Goal: Task Accomplishment & Management: Use online tool/utility

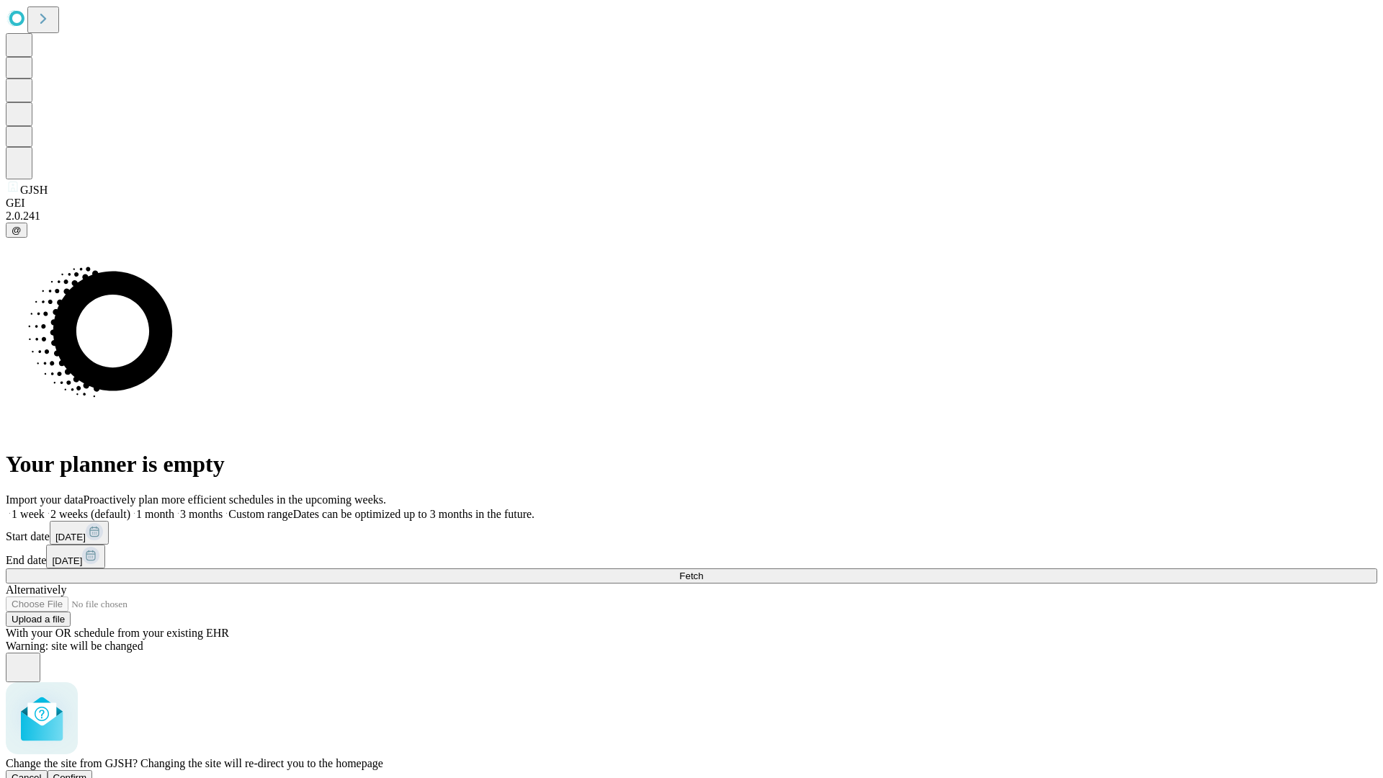
click at [87, 772] on span "Confirm" at bounding box center [70, 777] width 34 height 11
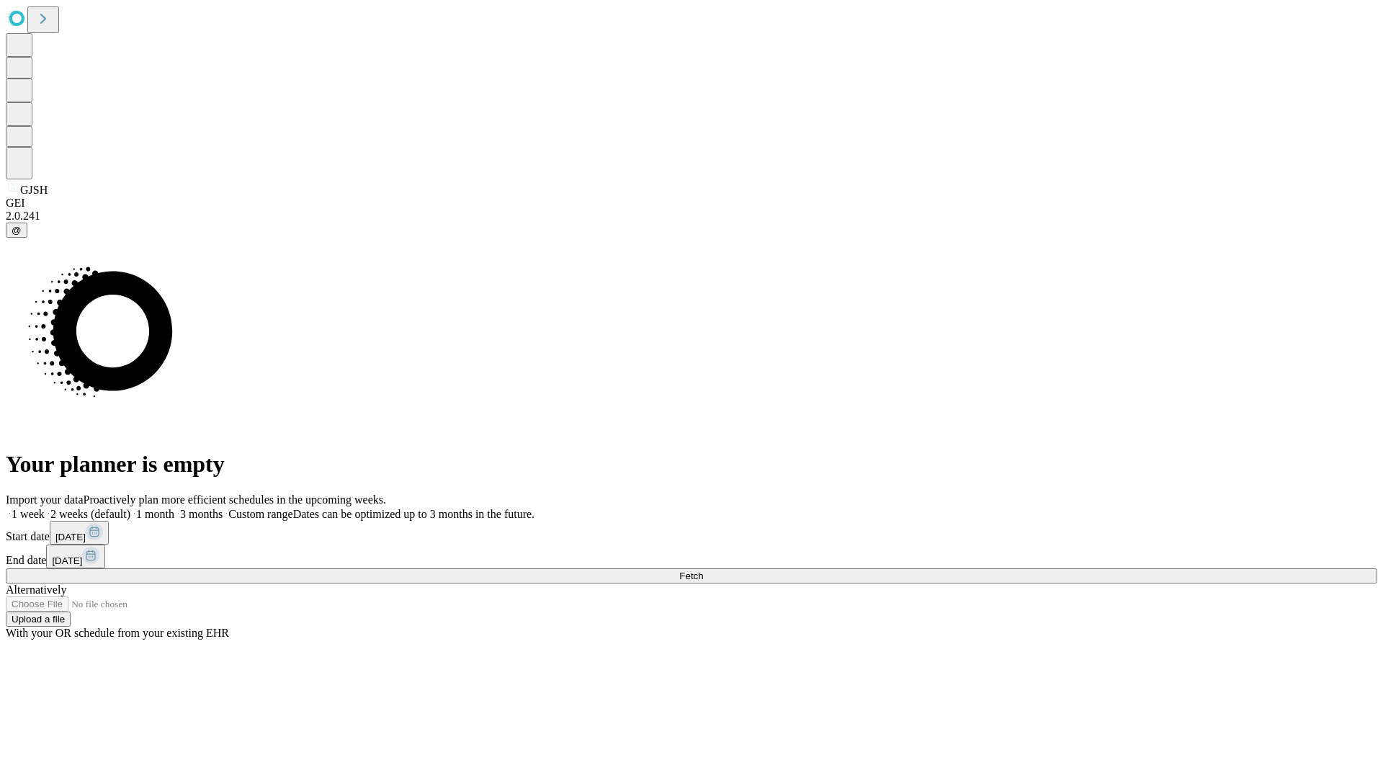
click at [45, 508] on label "1 week" at bounding box center [25, 514] width 39 height 12
click at [703, 571] on span "Fetch" at bounding box center [691, 576] width 24 height 11
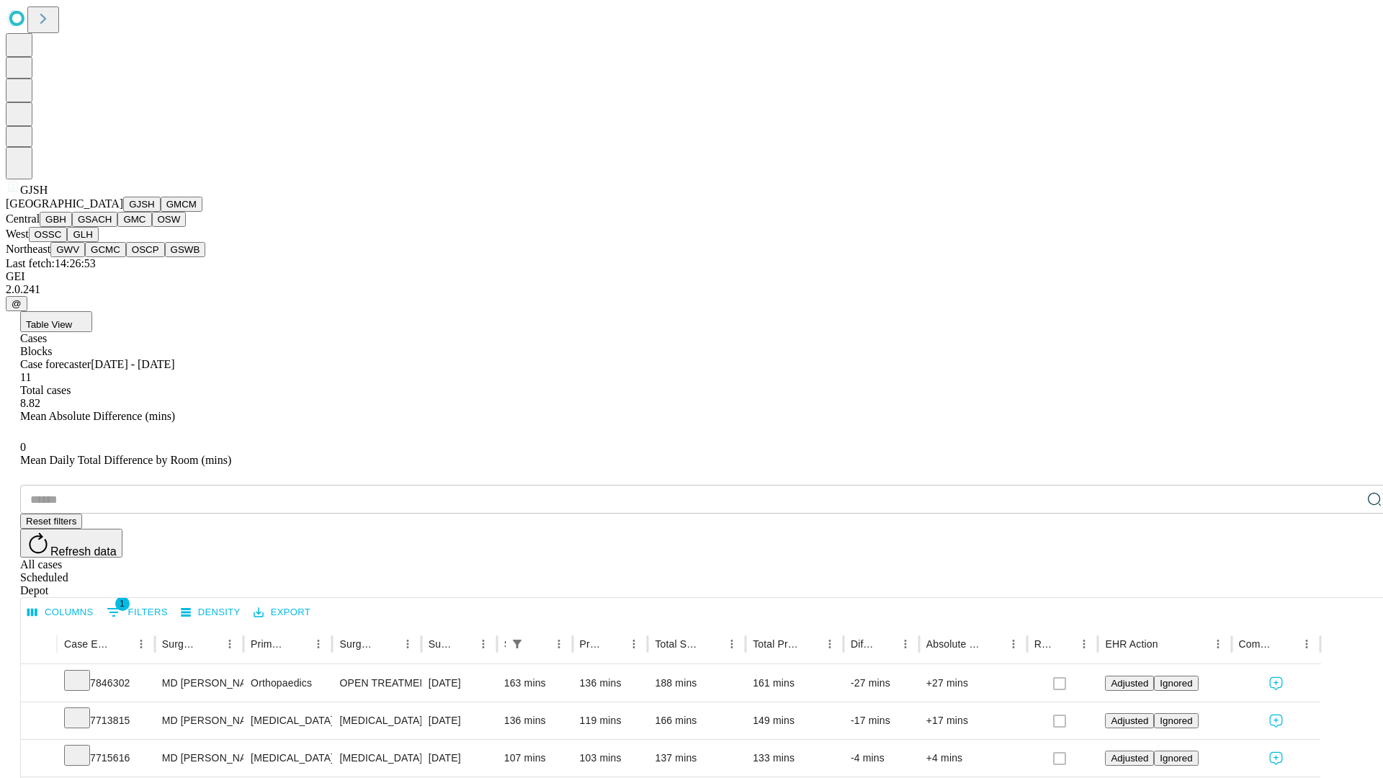
click at [161, 212] on button "GMCM" at bounding box center [182, 204] width 42 height 15
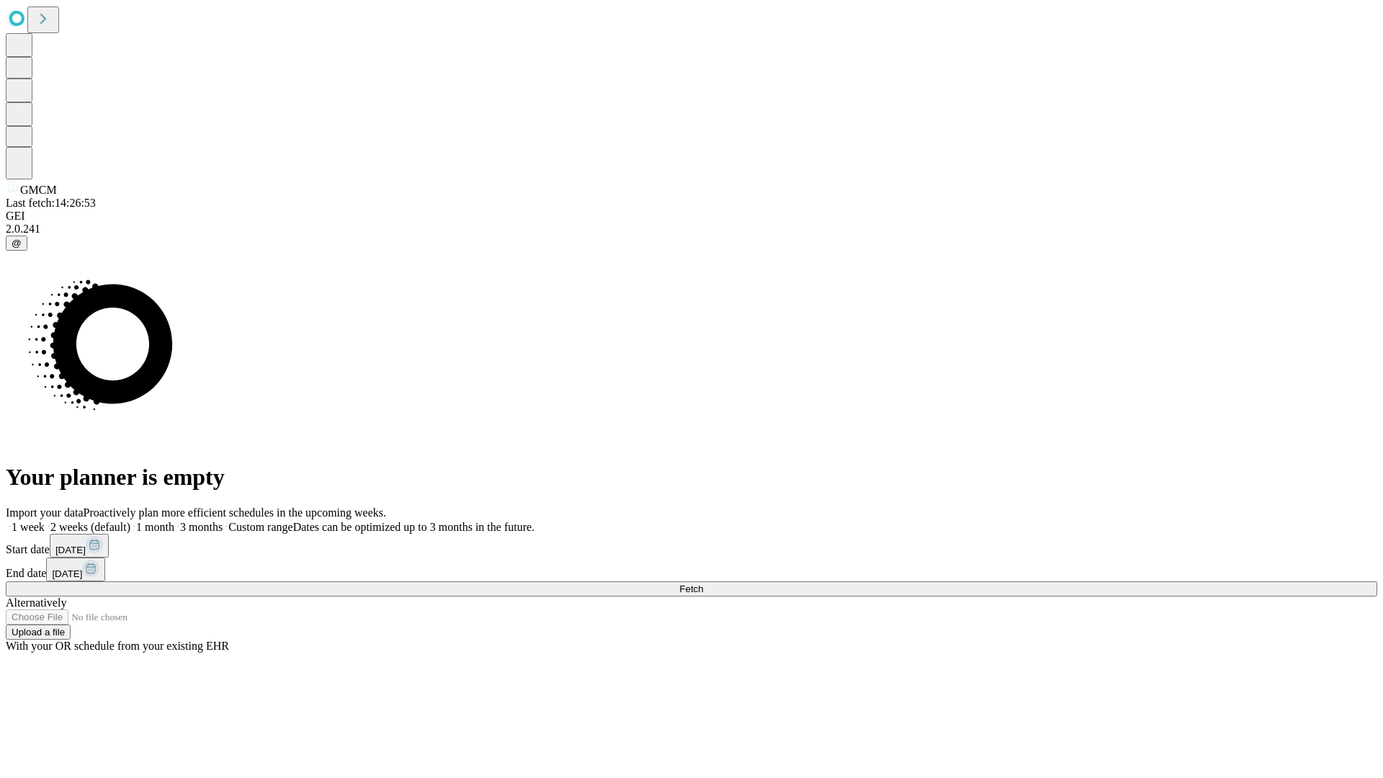
click at [45, 521] on label "1 week" at bounding box center [25, 527] width 39 height 12
click at [703, 584] on span "Fetch" at bounding box center [691, 589] width 24 height 11
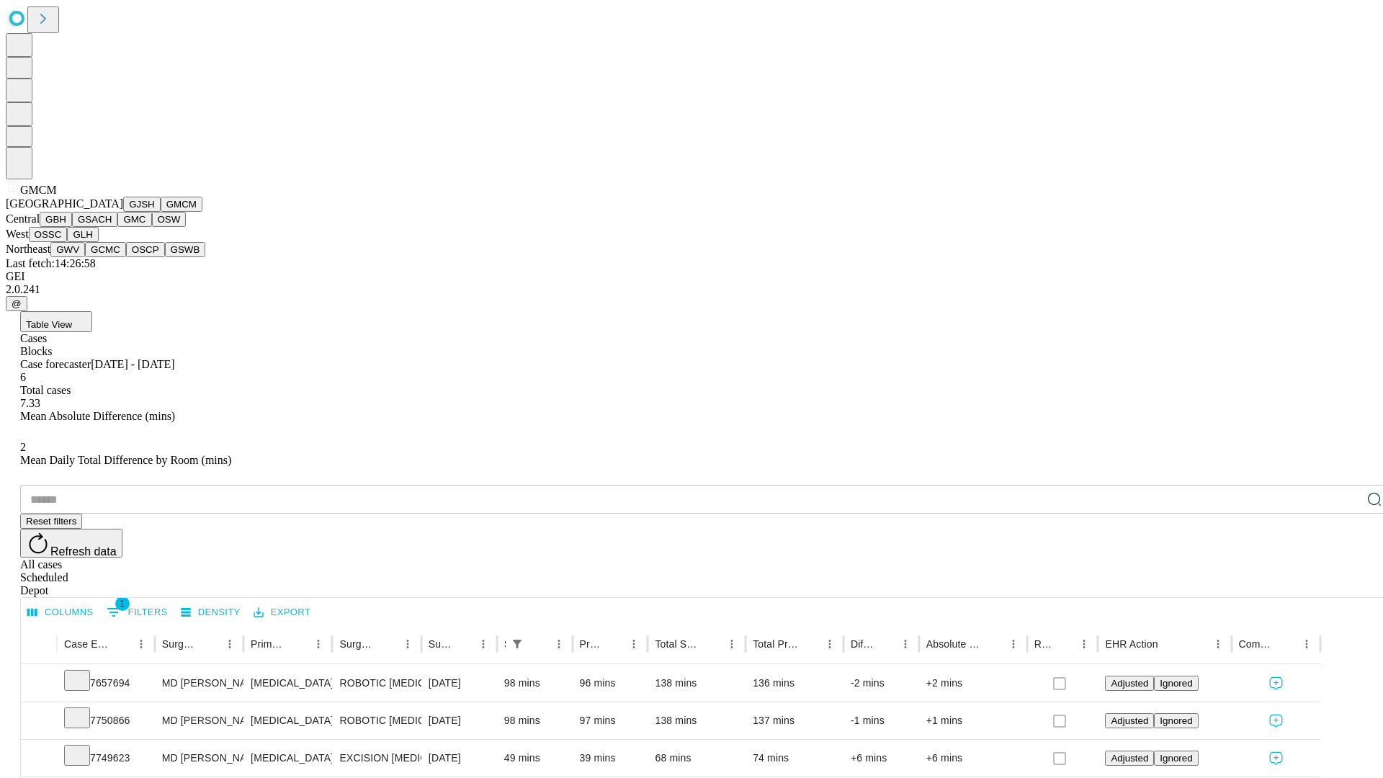
click at [72, 227] on button "GBH" at bounding box center [56, 219] width 32 height 15
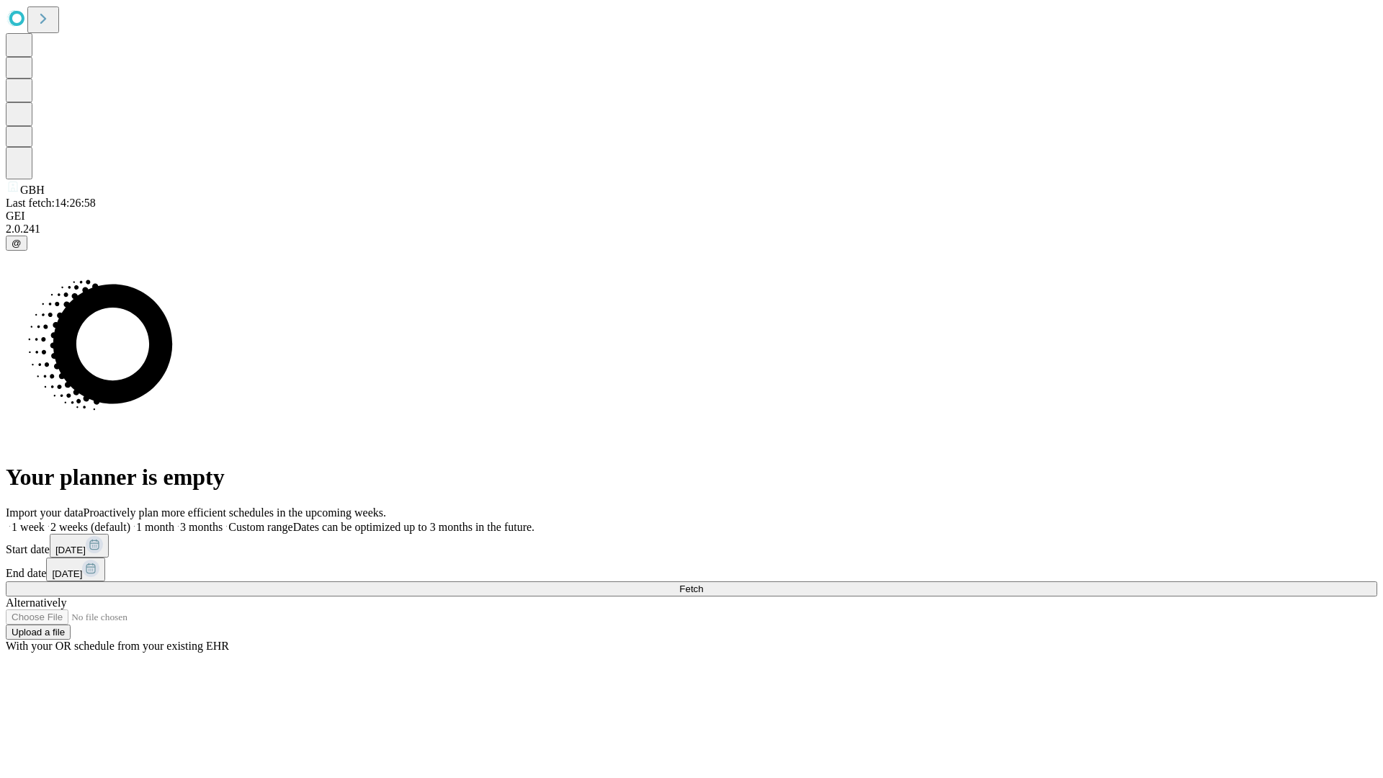
click at [45, 521] on label "1 week" at bounding box center [25, 527] width 39 height 12
click at [703, 584] on span "Fetch" at bounding box center [691, 589] width 24 height 11
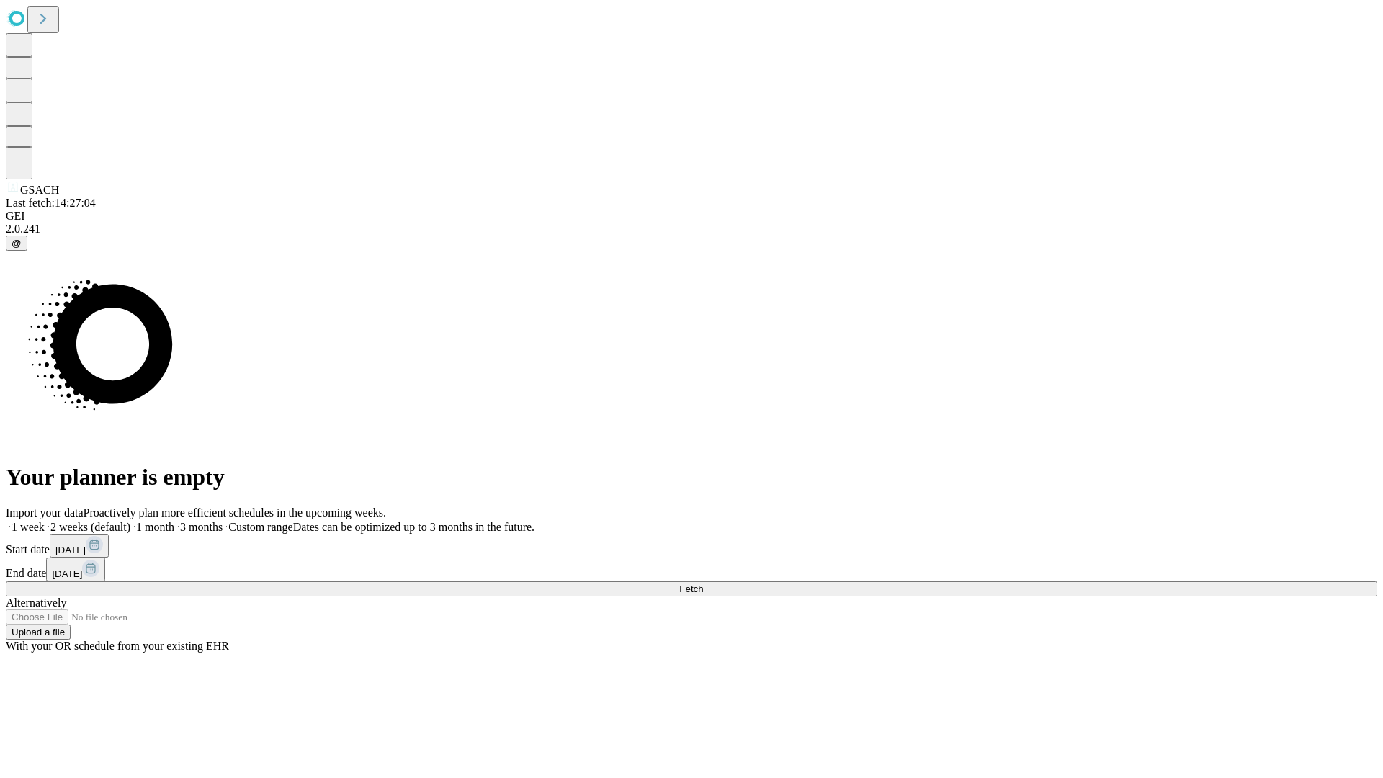
click at [45, 521] on label "1 week" at bounding box center [25, 527] width 39 height 12
click at [703, 584] on span "Fetch" at bounding box center [691, 589] width 24 height 11
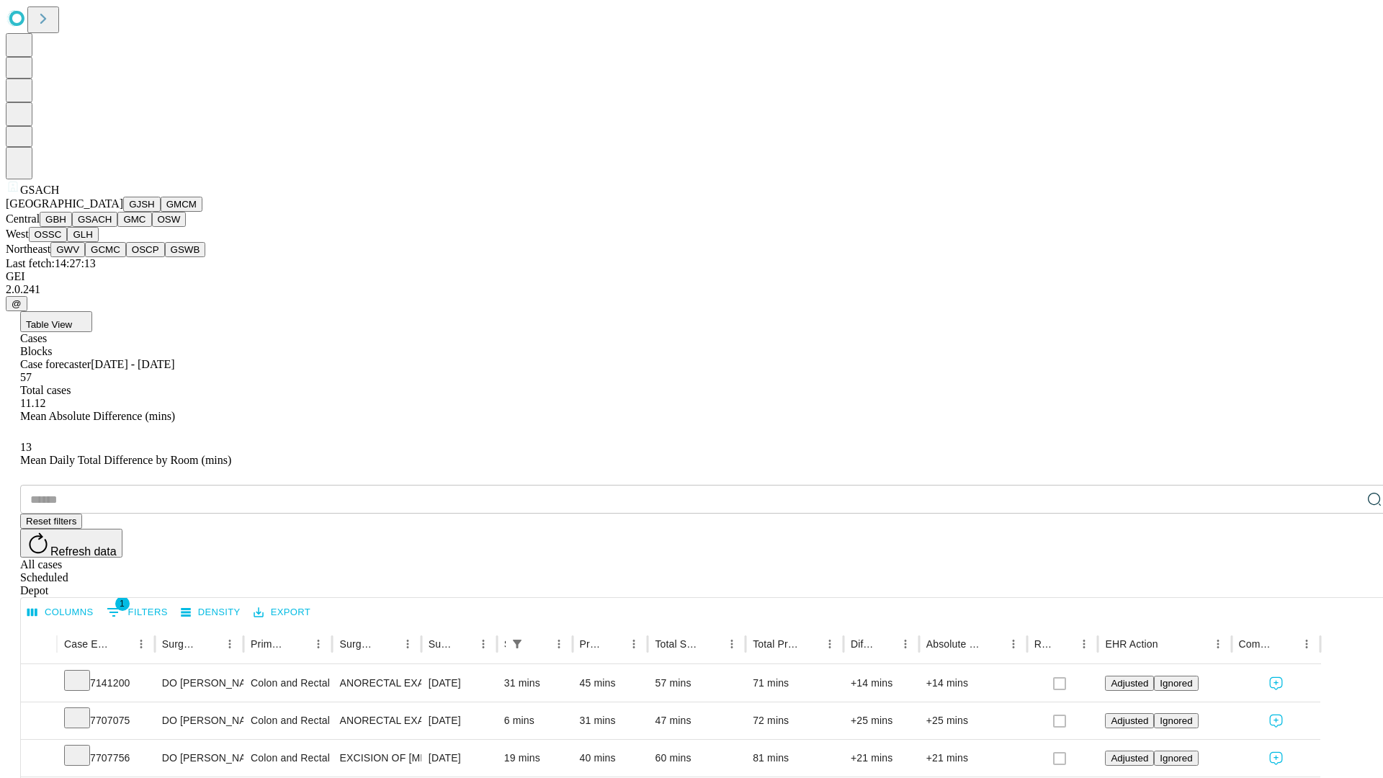
click at [117, 227] on button "GMC" at bounding box center [134, 219] width 34 height 15
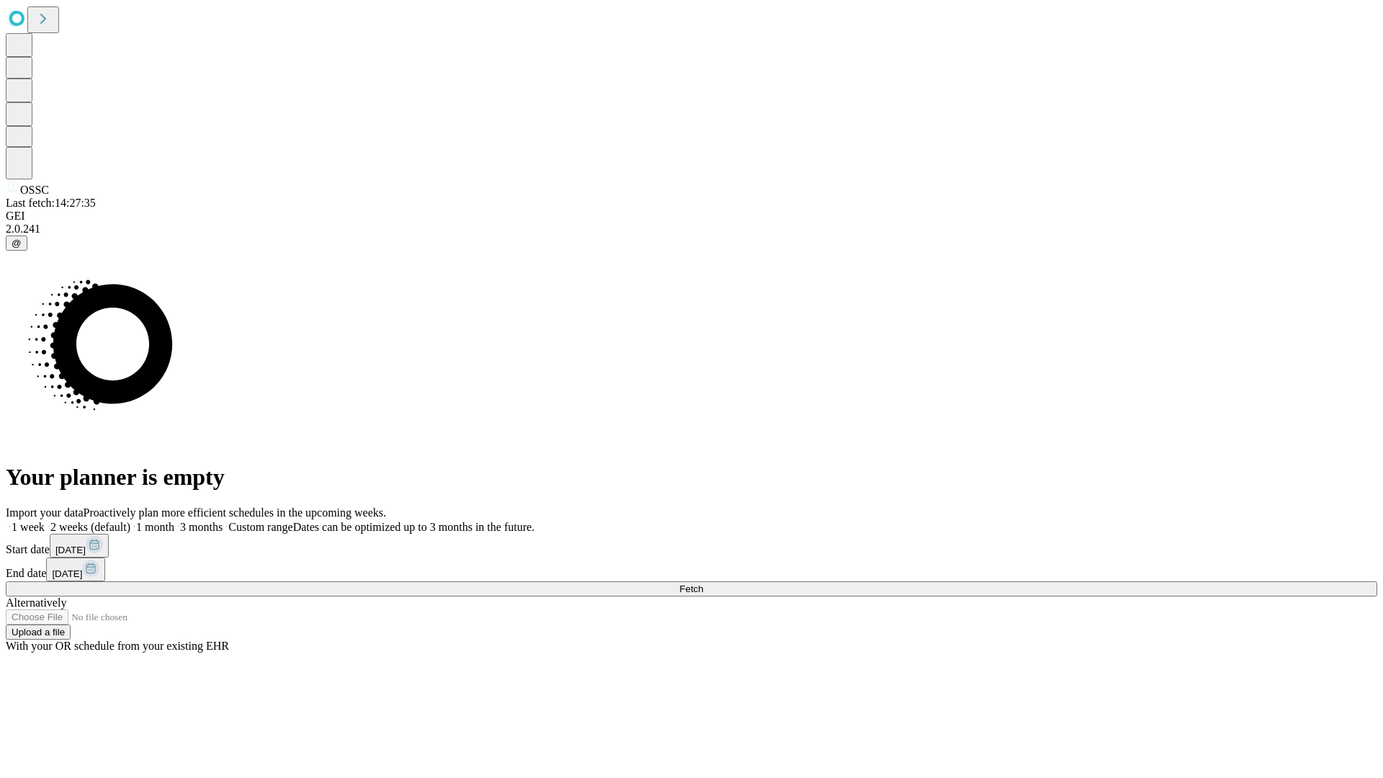
click at [45, 521] on label "1 week" at bounding box center [25, 527] width 39 height 12
click at [703, 584] on span "Fetch" at bounding box center [691, 589] width 24 height 11
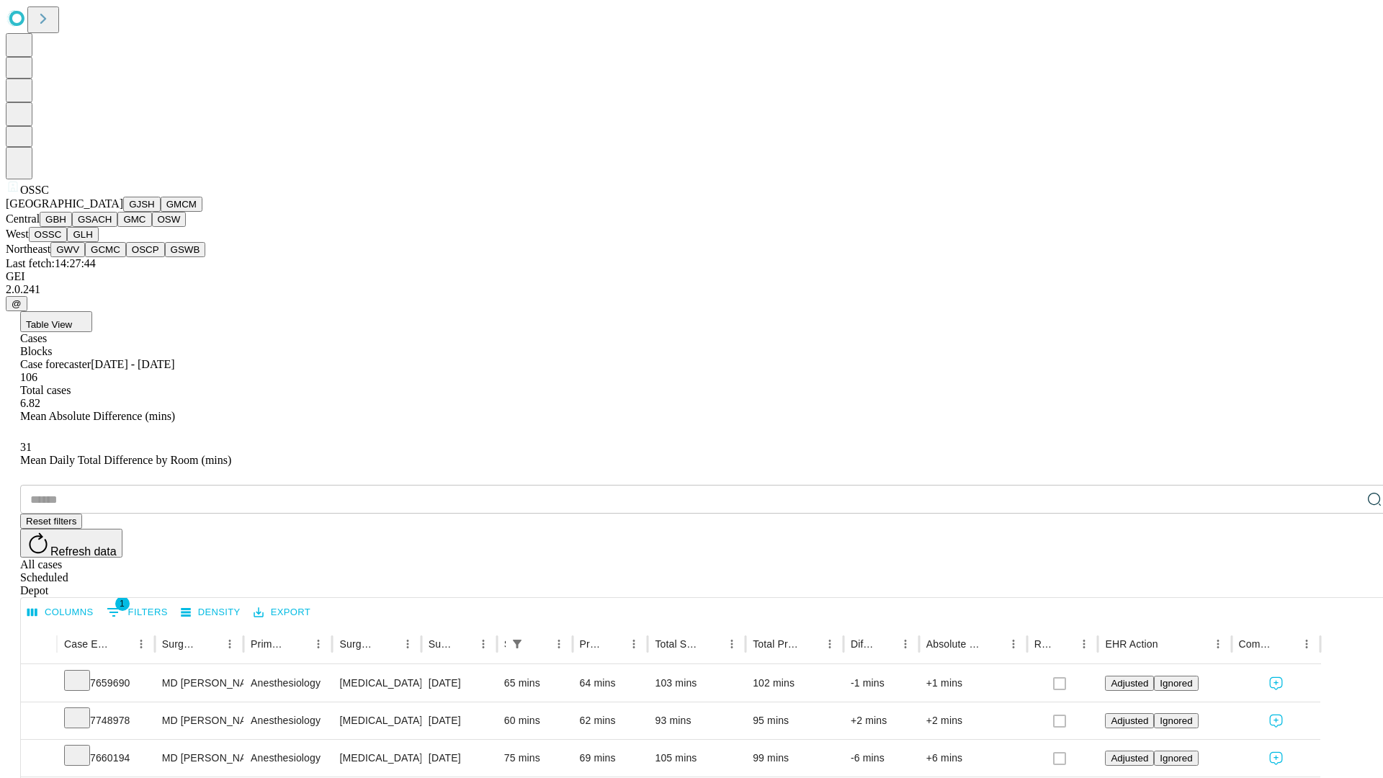
click at [98, 242] on button "GLH" at bounding box center [82, 234] width 31 height 15
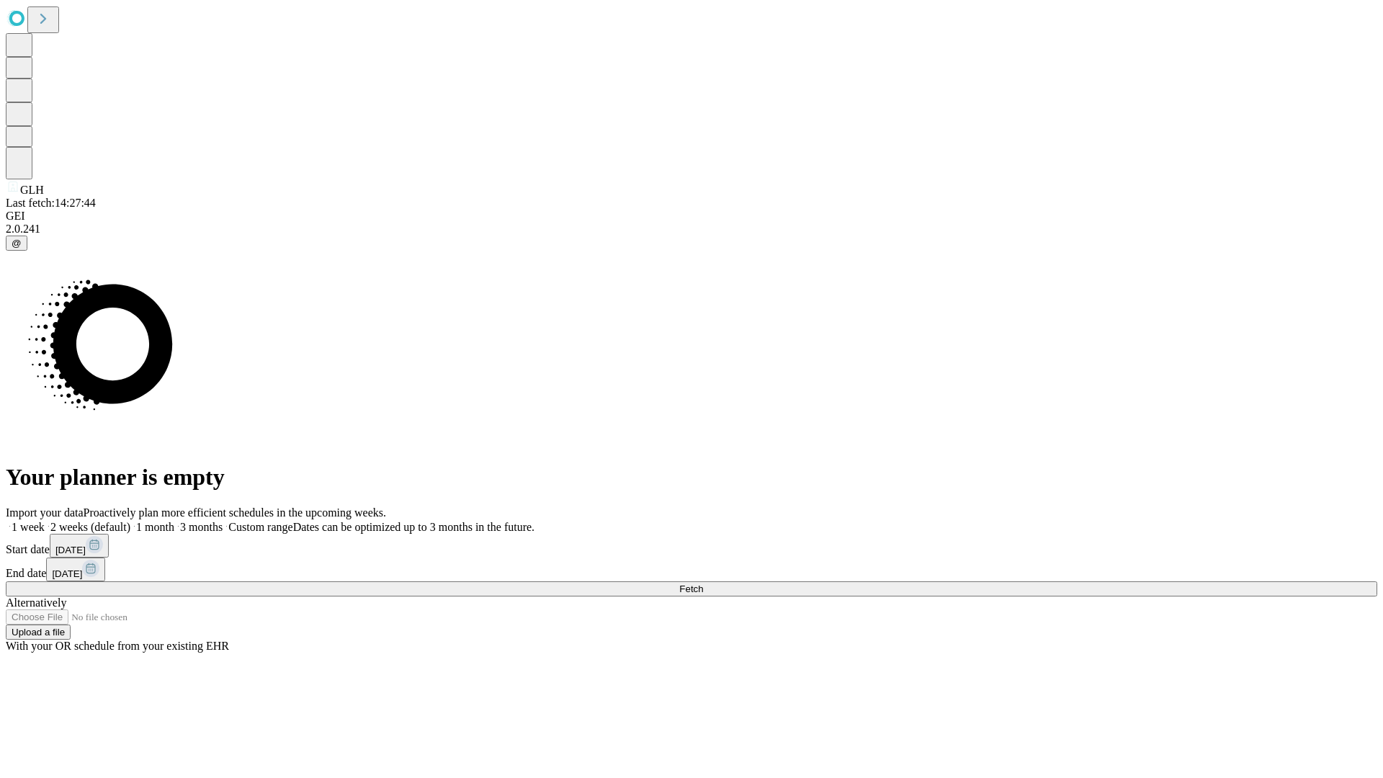
click at [45, 521] on label "1 week" at bounding box center [25, 527] width 39 height 12
click at [703, 584] on span "Fetch" at bounding box center [691, 589] width 24 height 11
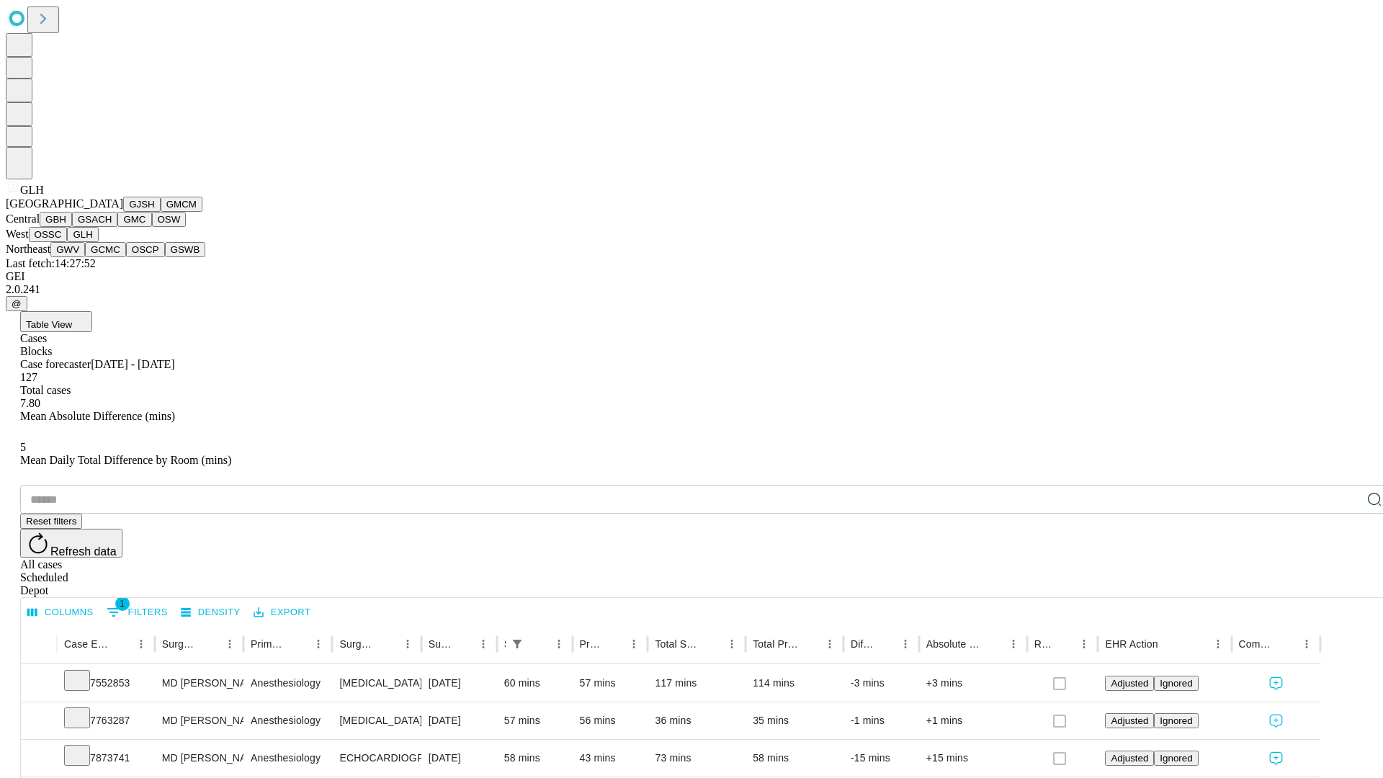
click at [85, 257] on button "GWV" at bounding box center [67, 249] width 35 height 15
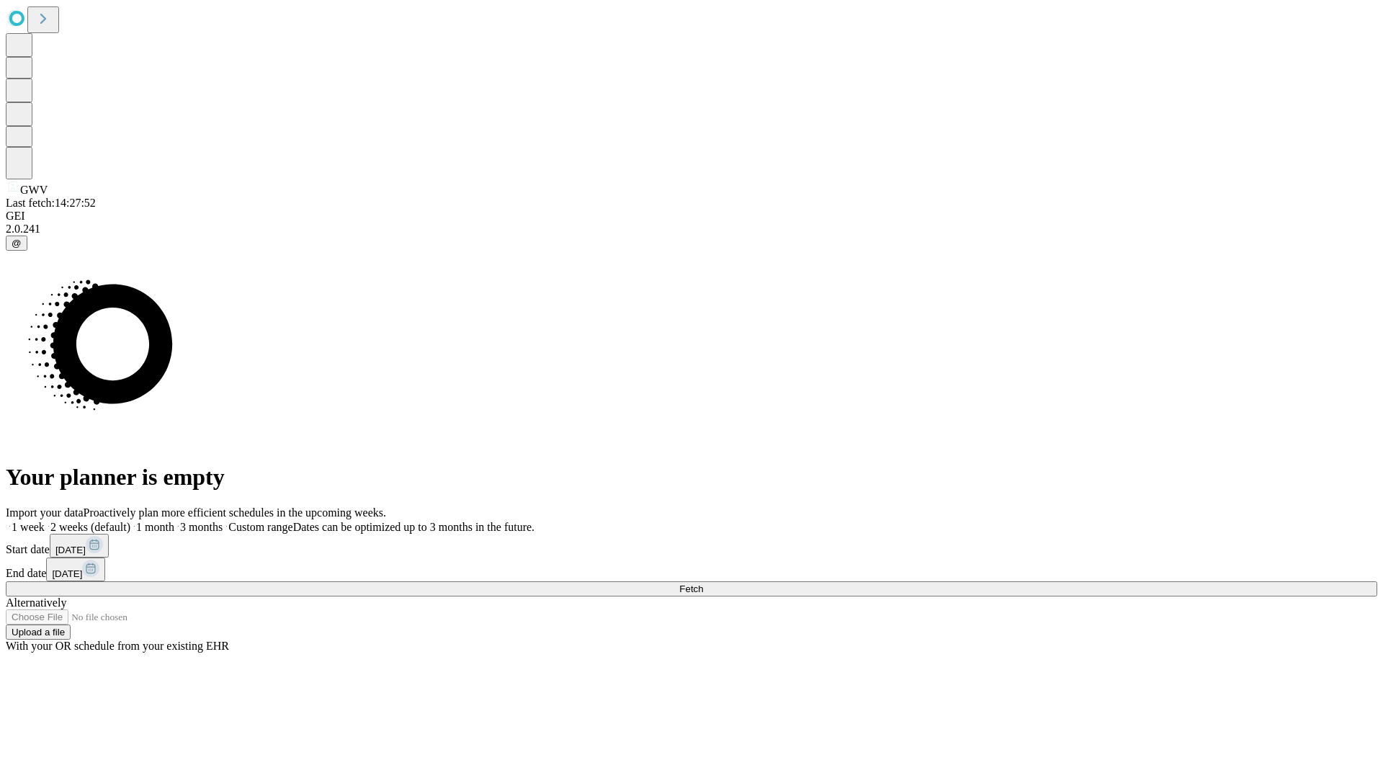
click at [45, 521] on label "1 week" at bounding box center [25, 527] width 39 height 12
click at [703, 584] on span "Fetch" at bounding box center [691, 589] width 24 height 11
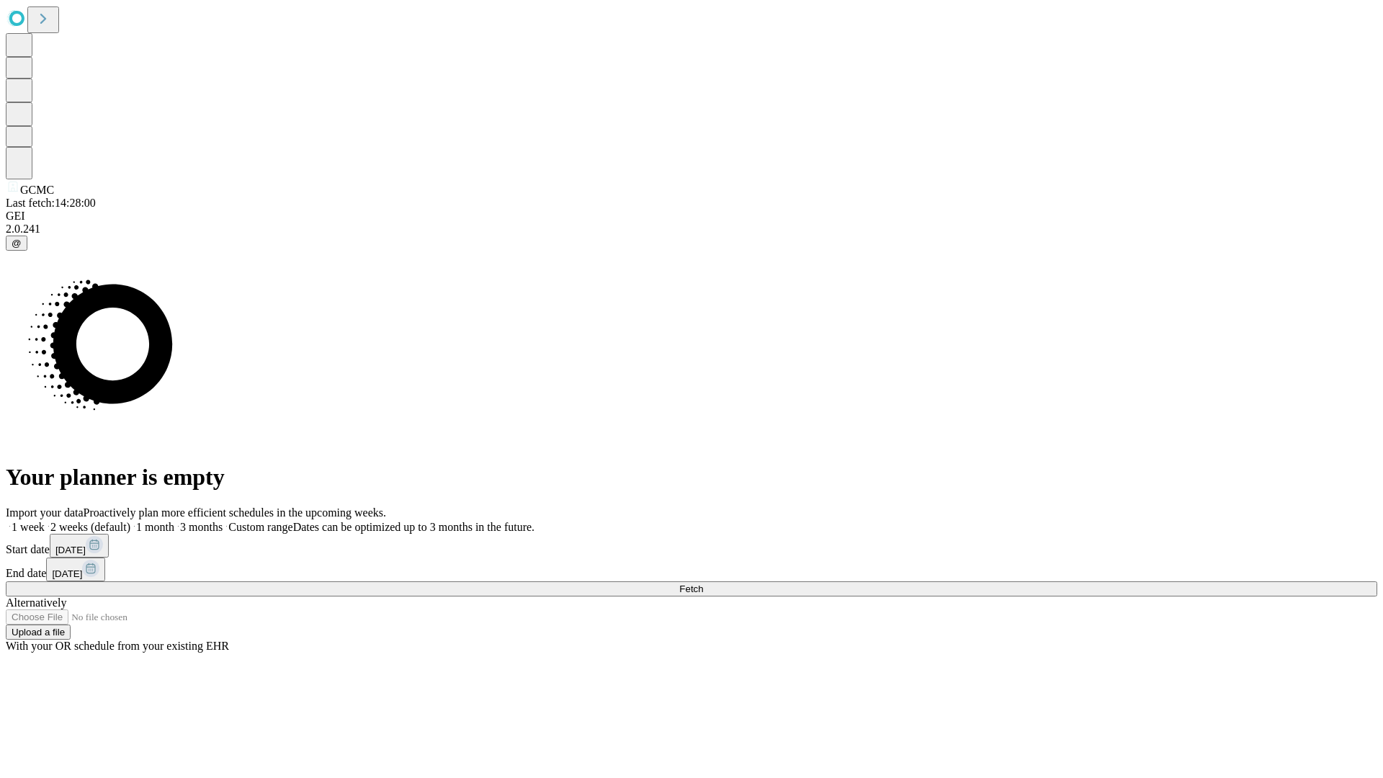
click at [45, 521] on label "1 week" at bounding box center [25, 527] width 39 height 12
click at [703, 584] on span "Fetch" at bounding box center [691, 589] width 24 height 11
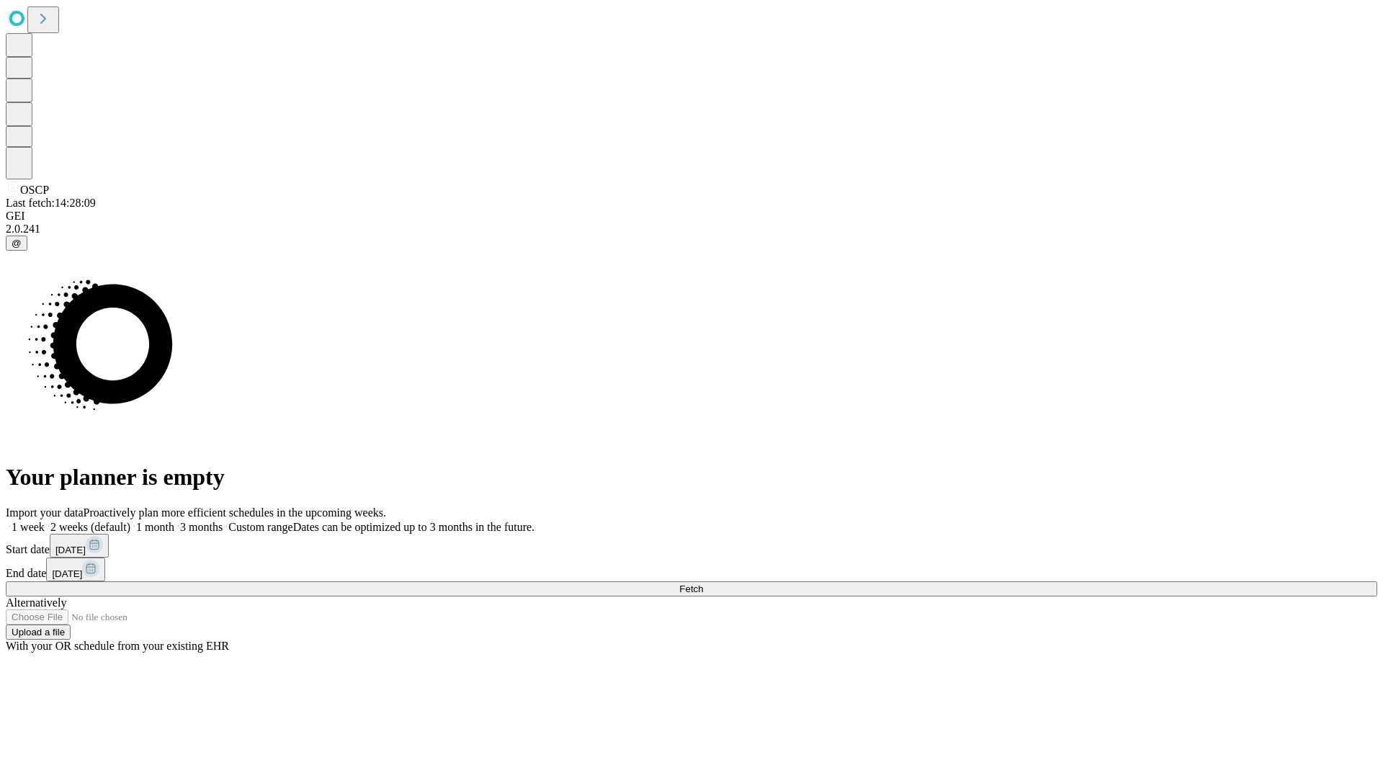
click at [45, 521] on label "1 week" at bounding box center [25, 527] width 39 height 12
click at [703, 584] on span "Fetch" at bounding box center [691, 589] width 24 height 11
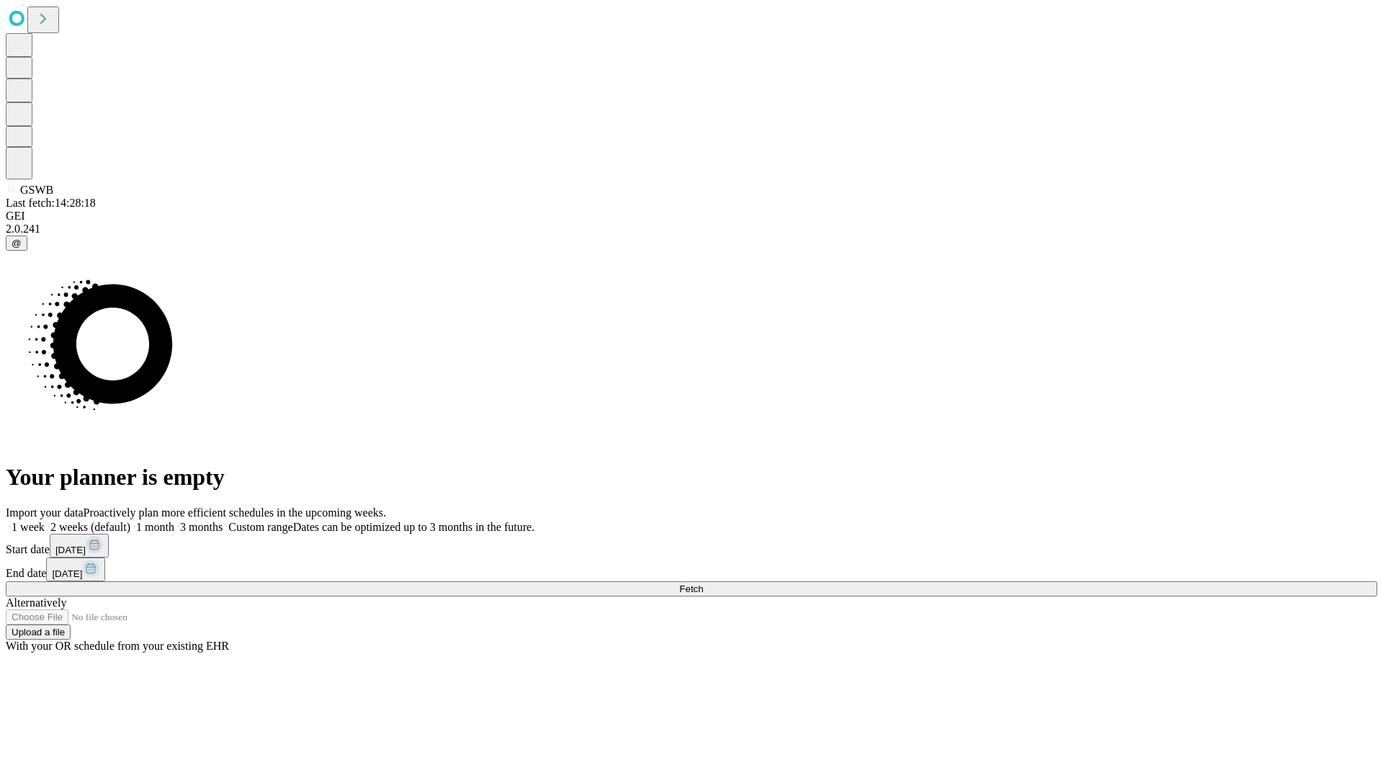
click at [45, 521] on label "1 week" at bounding box center [25, 527] width 39 height 12
click at [703, 584] on span "Fetch" at bounding box center [691, 589] width 24 height 11
